Goal: Check status: Check status

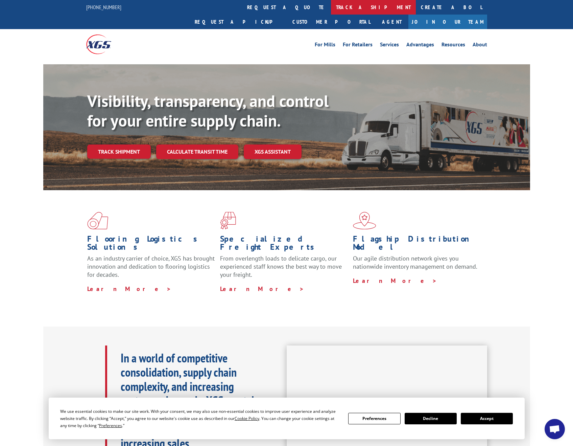
click at [331, 4] on link "track a shipment" at bounding box center [373, 7] width 85 height 15
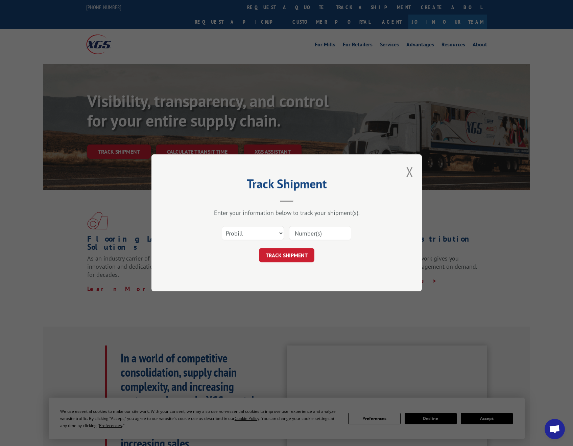
click at [305, 234] on input at bounding box center [320, 233] width 62 height 14
type input "7043200"
click button "TRACK SHIPMENT" at bounding box center [286, 255] width 55 height 14
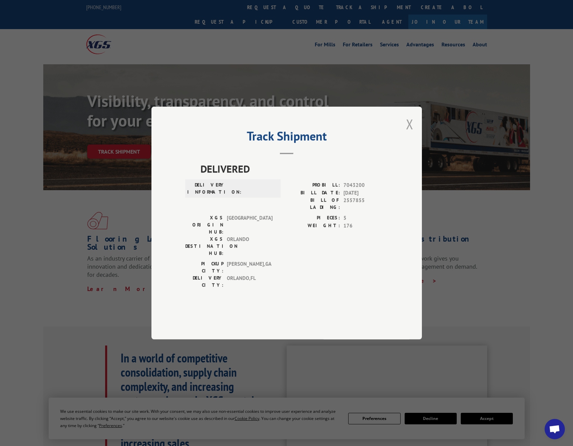
click at [407, 133] on button "Close modal" at bounding box center [409, 124] width 7 height 18
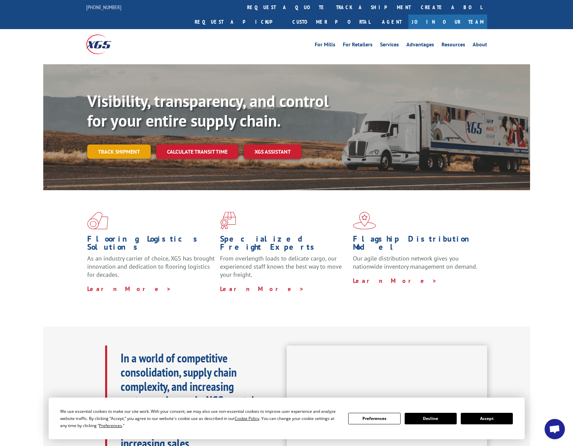
click at [137, 144] on link "Track shipment" at bounding box center [119, 151] width 64 height 14
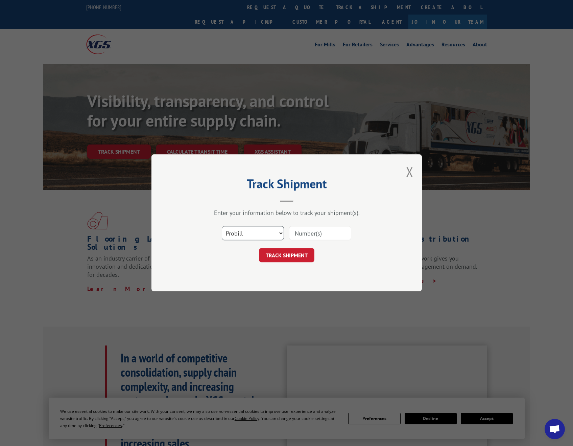
click at [260, 233] on select "Select category... Probill BOL PO" at bounding box center [253, 233] width 62 height 14
select select "bol"
click at [222, 226] on select "Select category... Probill BOL PO" at bounding box center [253, 233] width 62 height 14
click at [307, 233] on input at bounding box center [320, 233] width 62 height 14
type input "7043200"
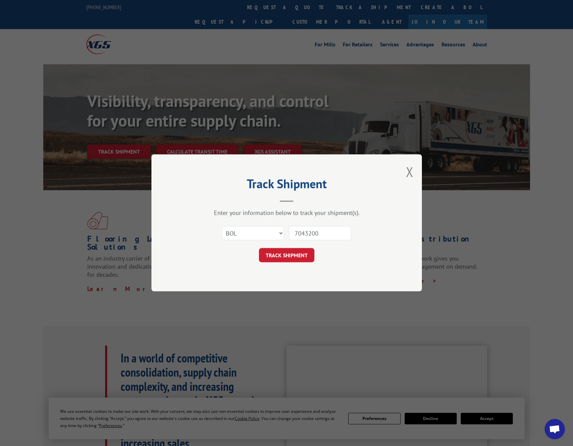
click button "TRACK SHIPMENT" at bounding box center [286, 255] width 55 height 14
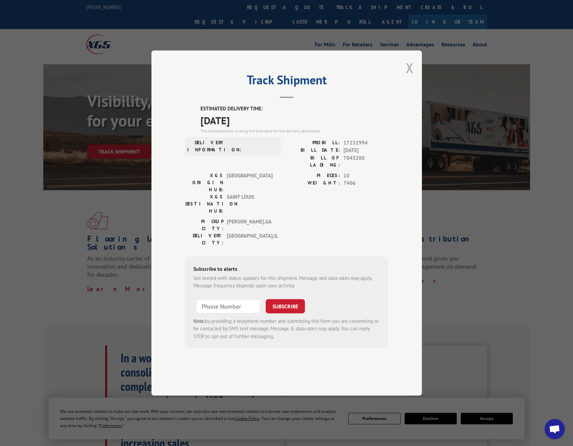
click at [410, 77] on button "Close modal" at bounding box center [409, 68] width 7 height 18
